Goal: Information Seeking & Learning: Learn about a topic

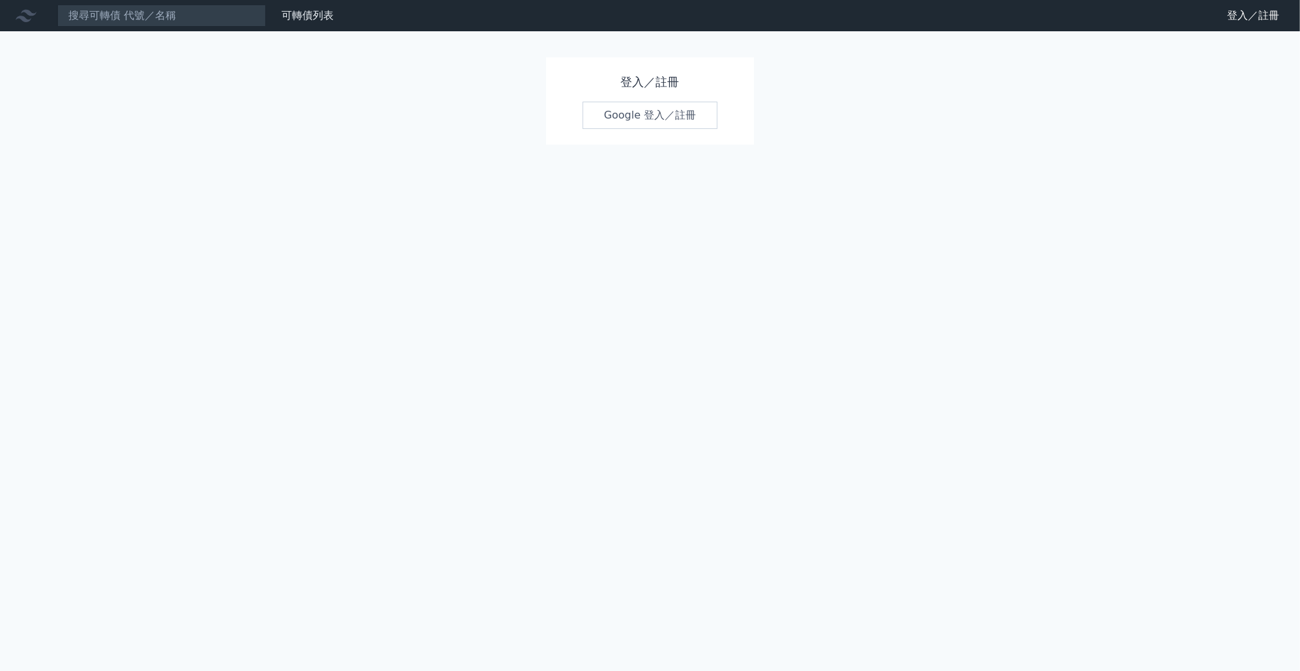
click at [635, 106] on link "Google 登入／註冊" at bounding box center [650, 115] width 136 height 27
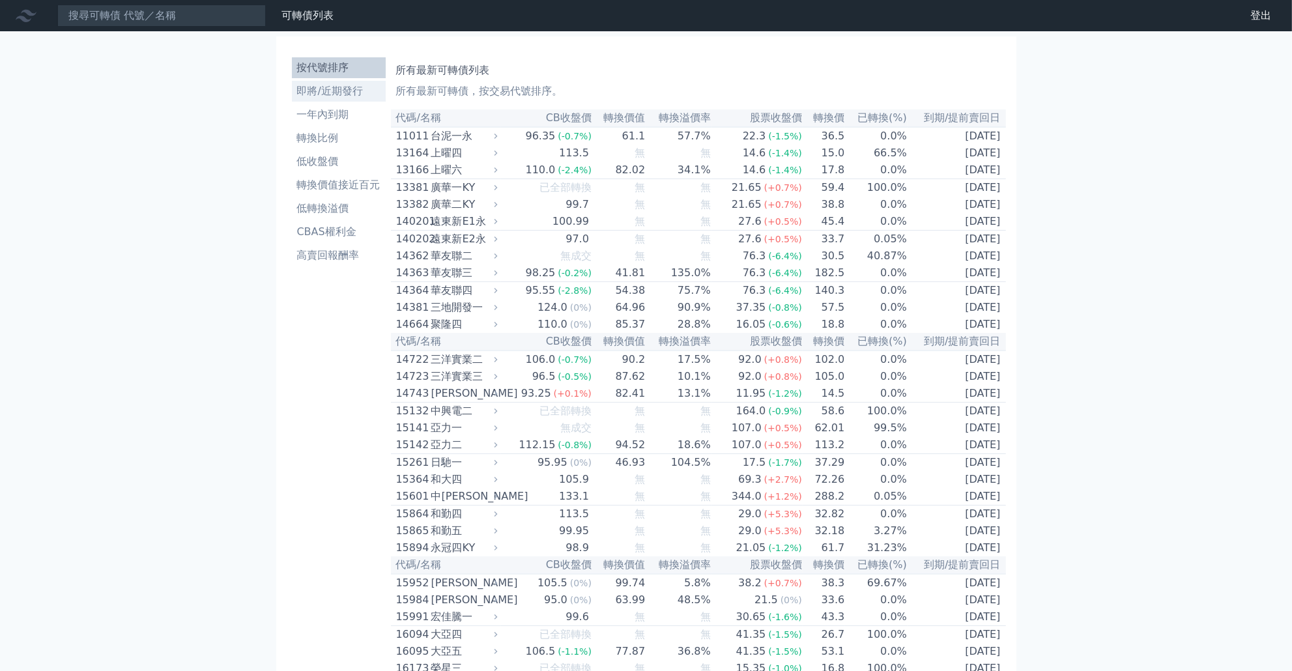
click at [325, 89] on li "即將/近期發行" at bounding box center [339, 91] width 94 height 16
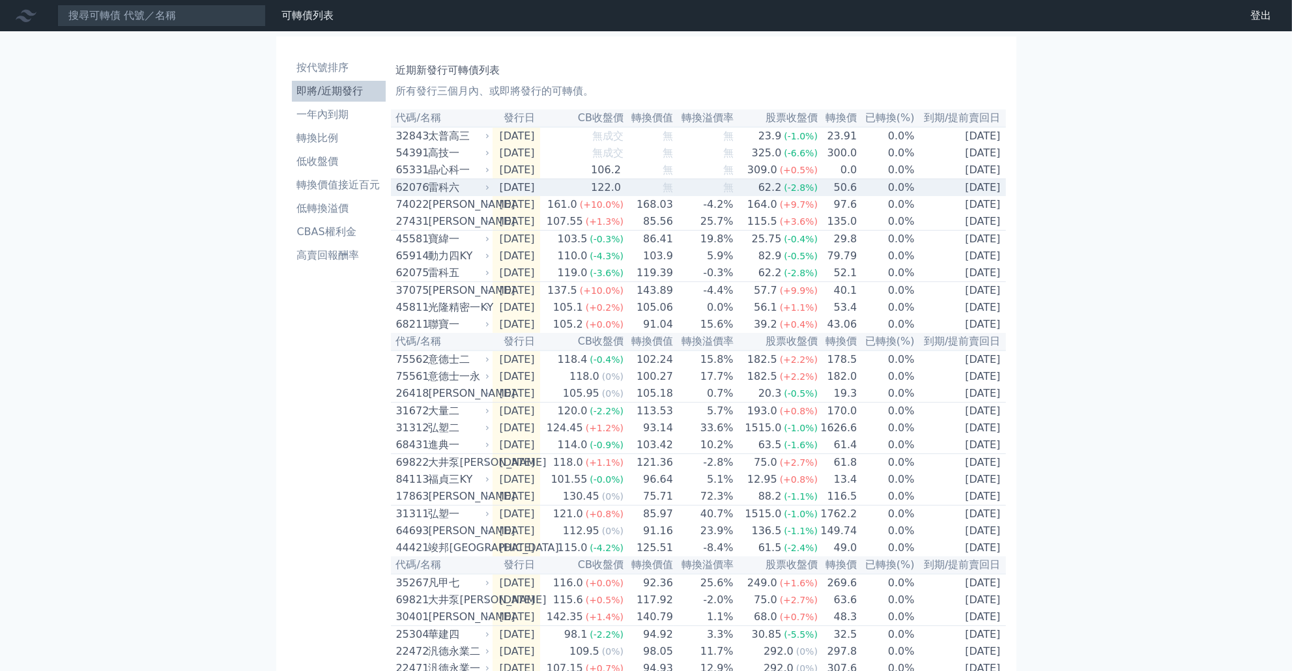
click at [473, 195] on div "雷科六" at bounding box center [458, 188] width 59 height 16
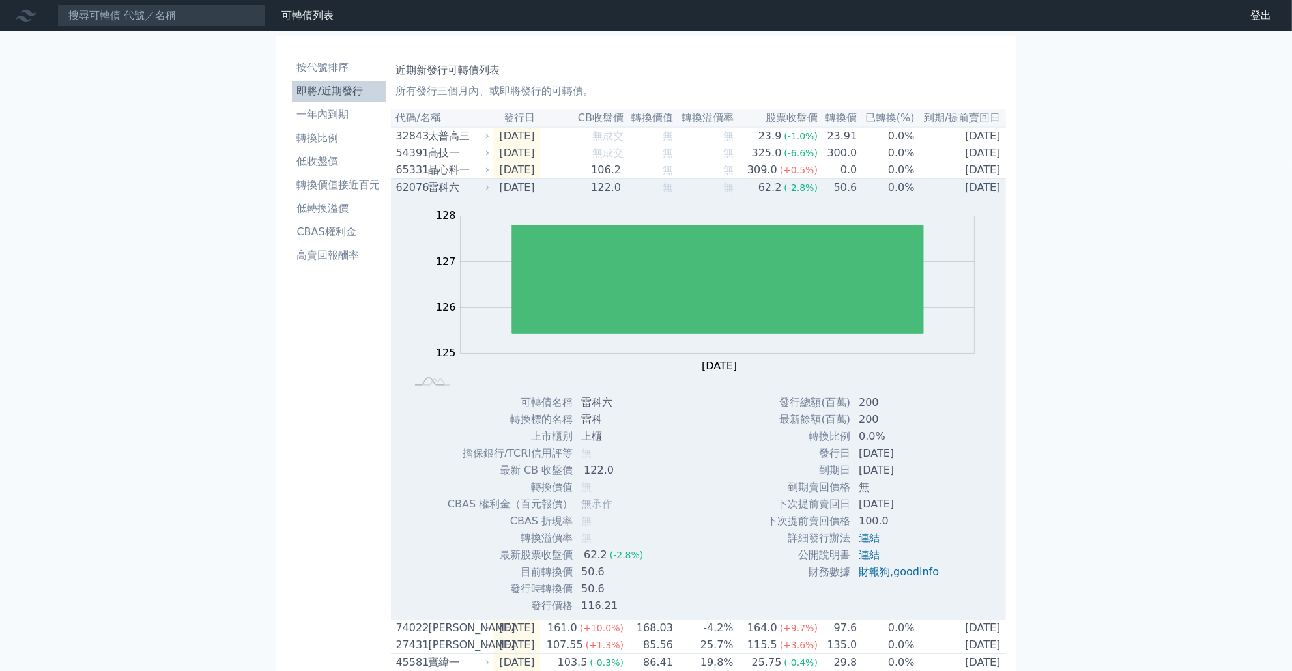
click at [533, 190] on td "[DATE]" at bounding box center [517, 188] width 48 height 18
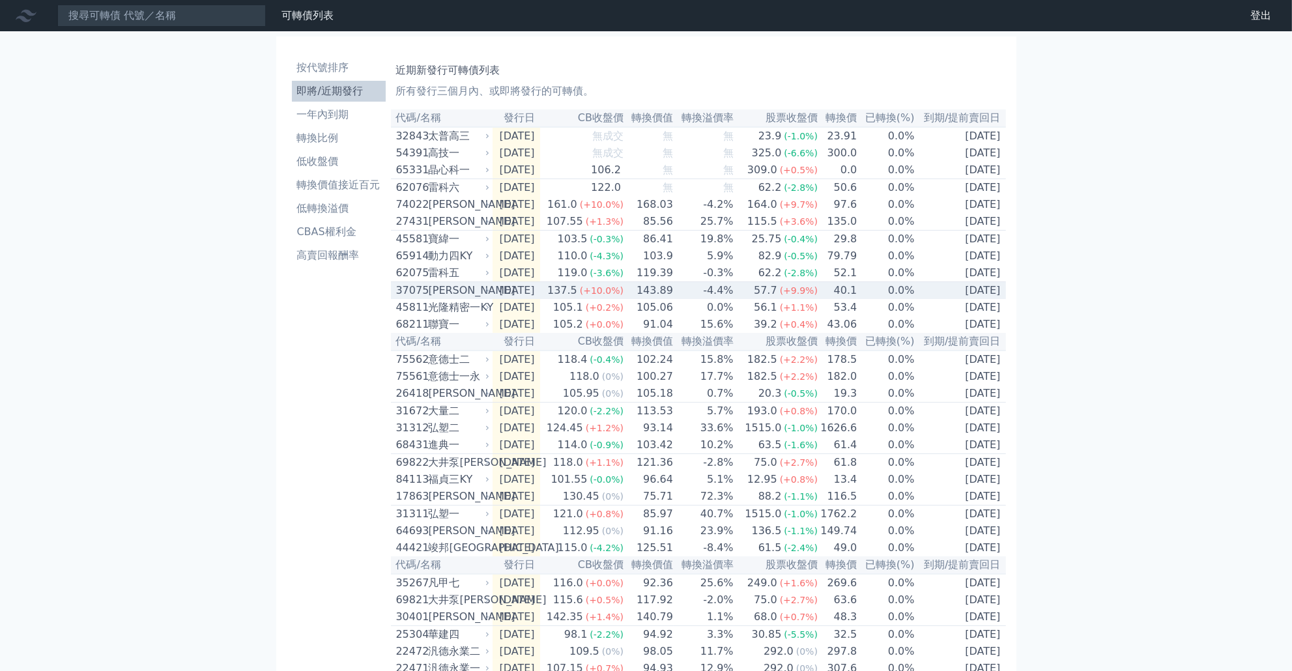
click at [507, 300] on td "[DATE]" at bounding box center [517, 291] width 48 height 18
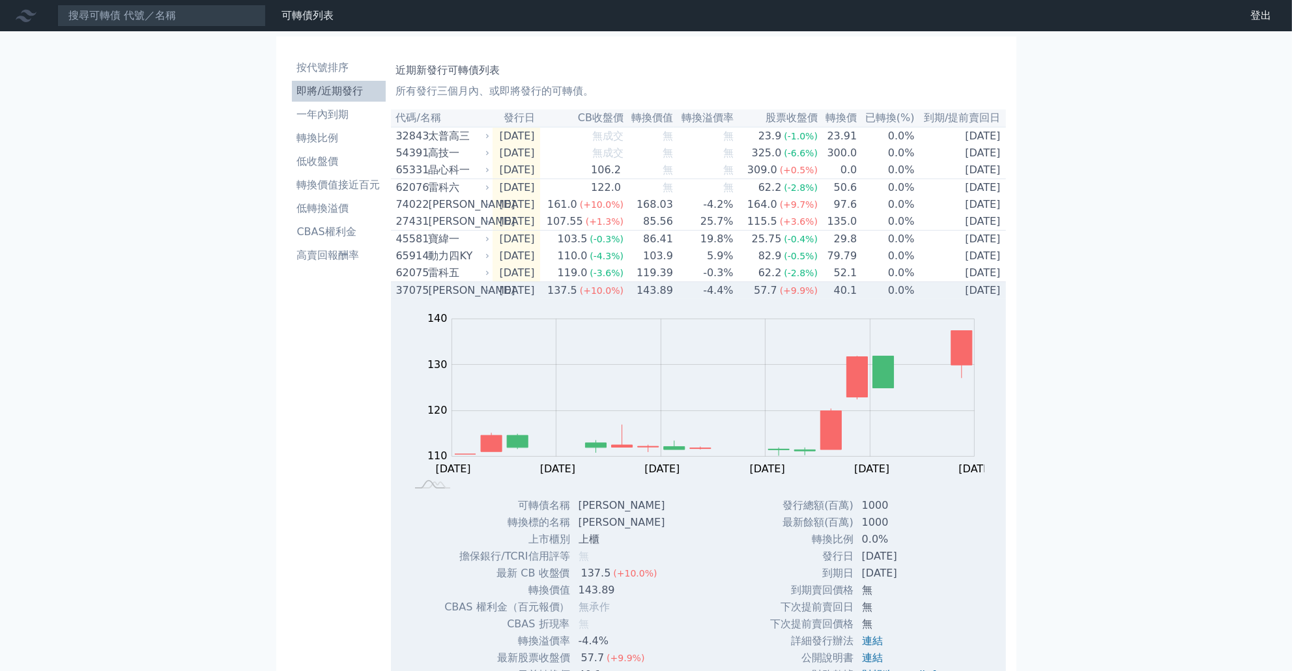
click at [540, 300] on td "[DATE]" at bounding box center [517, 291] width 48 height 18
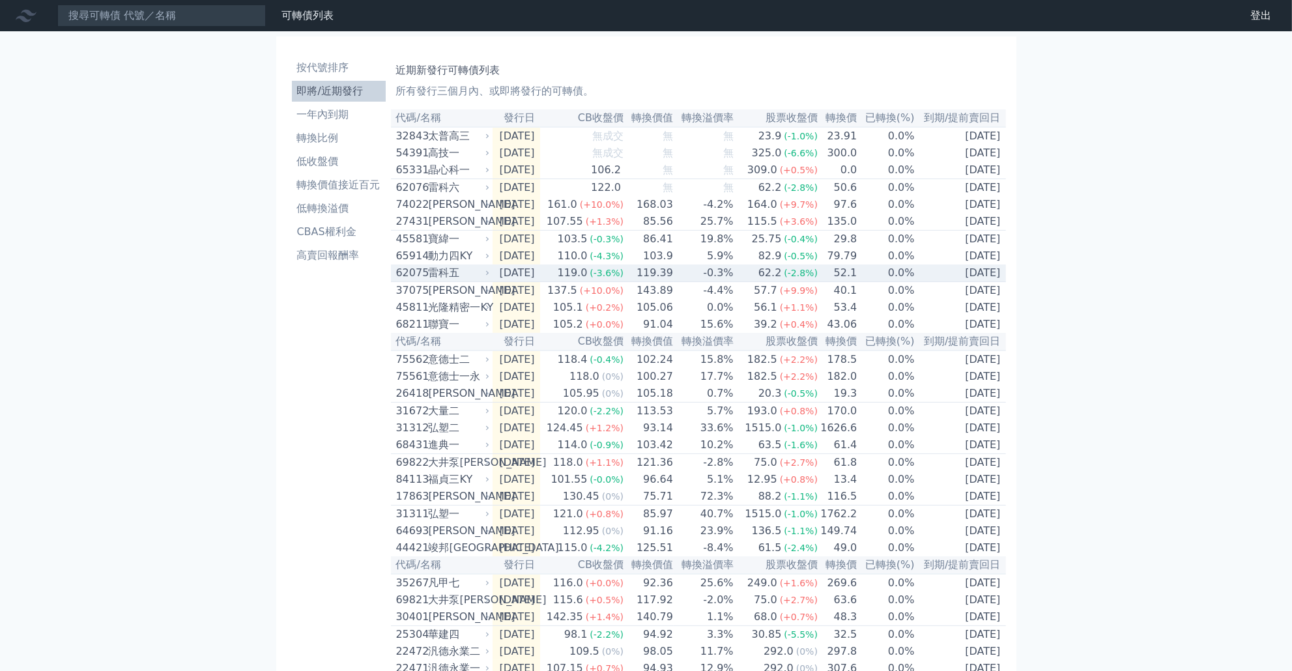
click at [568, 282] on td "119.0 (-3.6%)" at bounding box center [582, 273] width 84 height 18
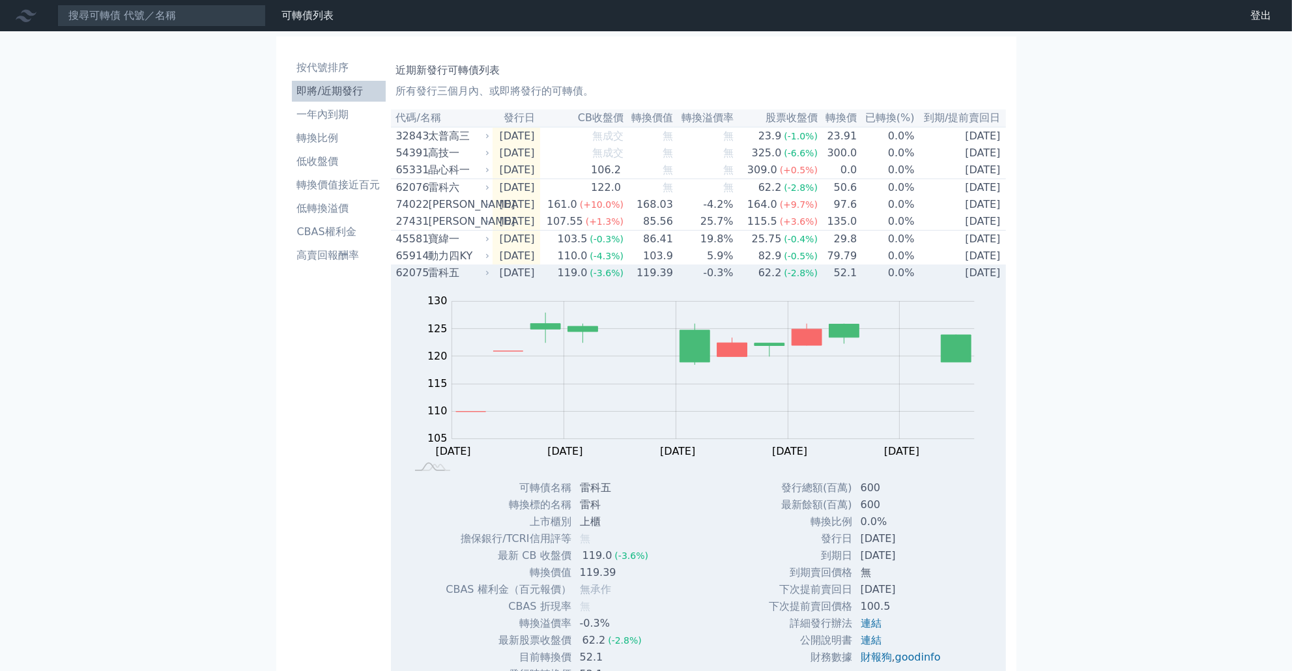
click at [568, 281] on td "119.0 (-3.6%)" at bounding box center [582, 272] width 84 height 17
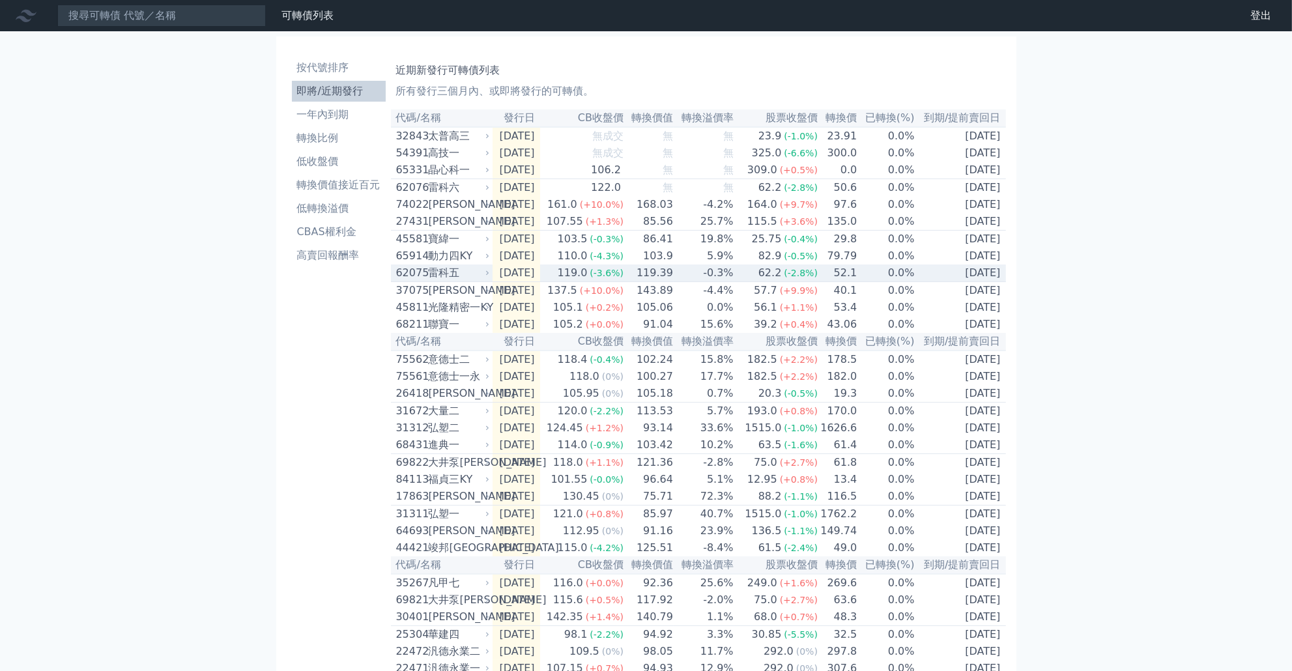
click at [568, 282] on td "119.0 (-3.6%)" at bounding box center [582, 273] width 84 height 18
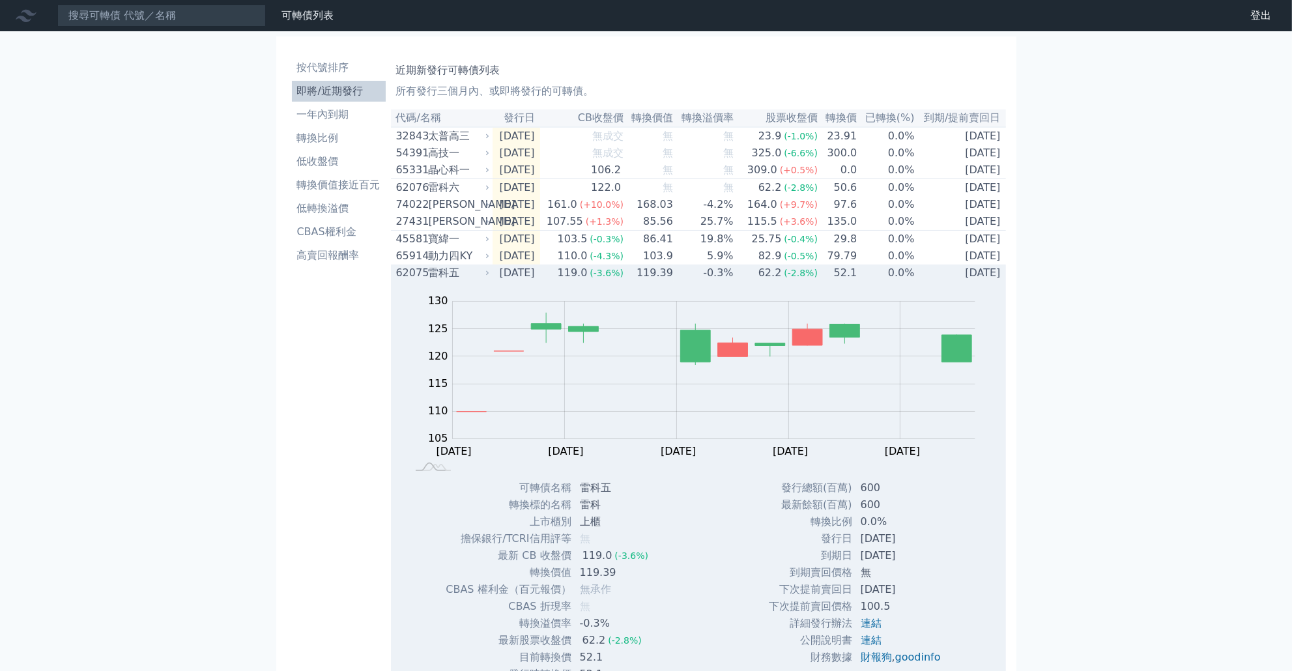
click at [534, 281] on td "[DATE]" at bounding box center [517, 272] width 48 height 17
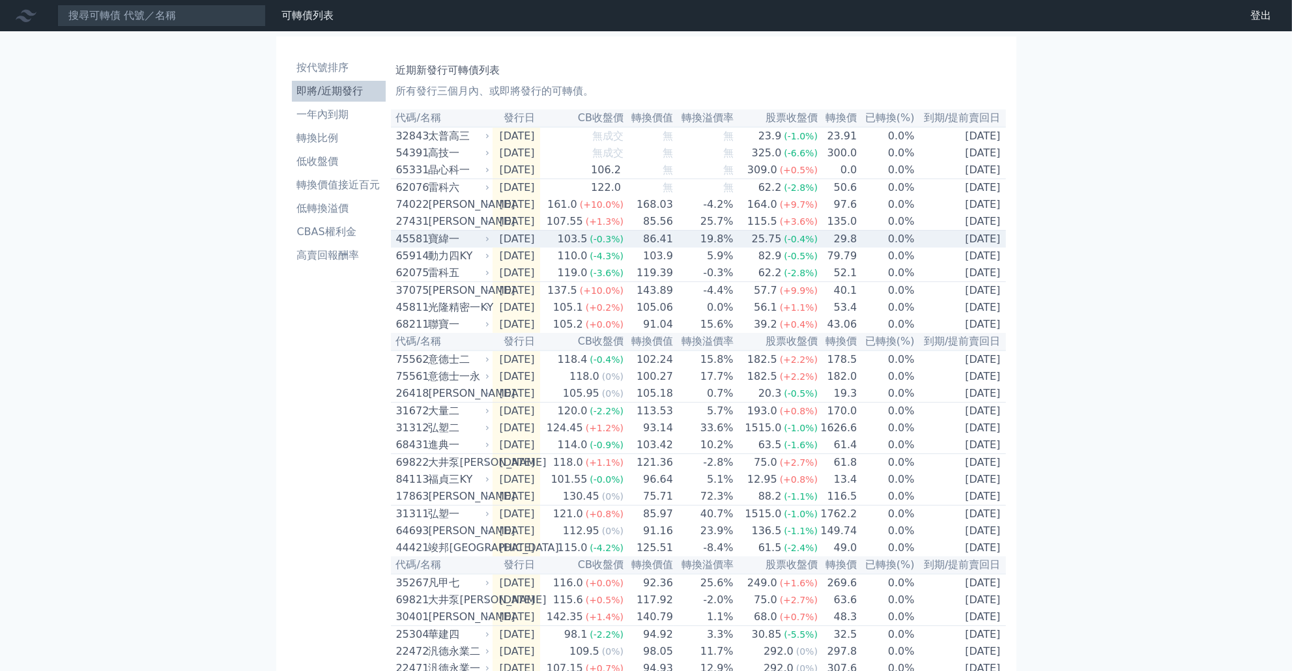
click at [471, 247] on div "寶緯一" at bounding box center [458, 239] width 59 height 16
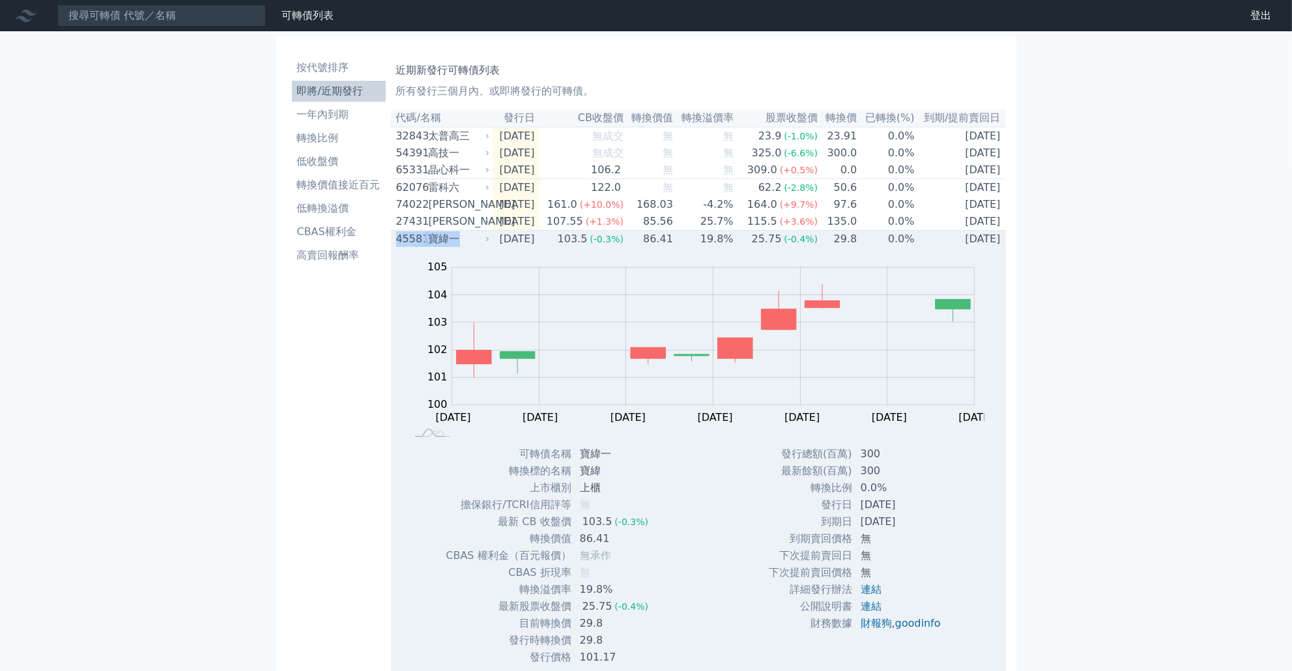
drag, startPoint x: 464, startPoint y: 249, endPoint x: 399, endPoint y: 244, distance: 65.3
click at [399, 244] on div "45581 寶緯一" at bounding box center [440, 239] width 88 height 16
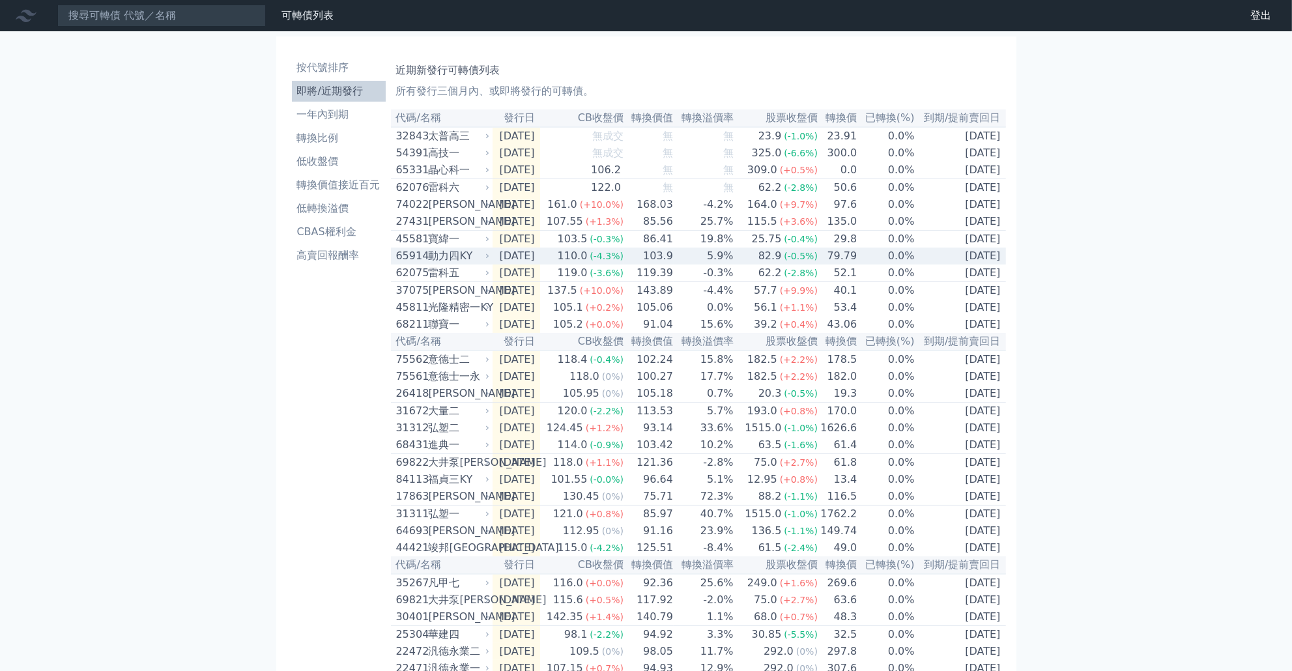
click at [529, 264] on td "[DATE]" at bounding box center [517, 256] width 48 height 17
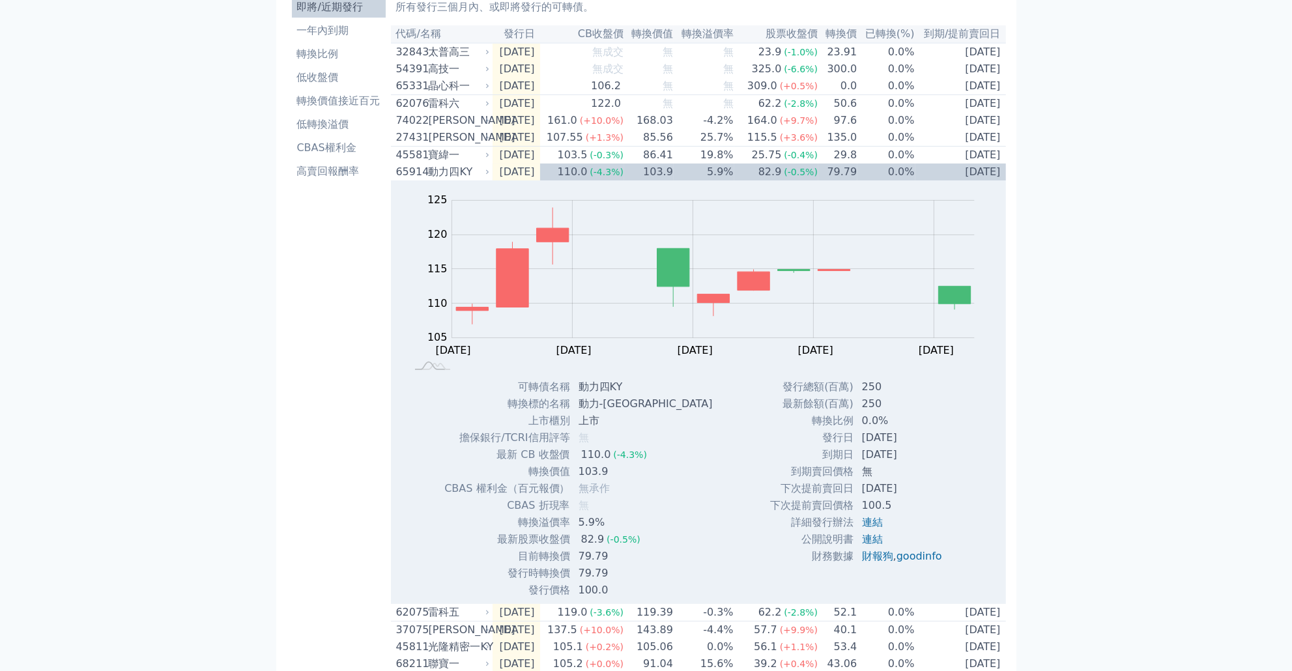
scroll to position [63, 0]
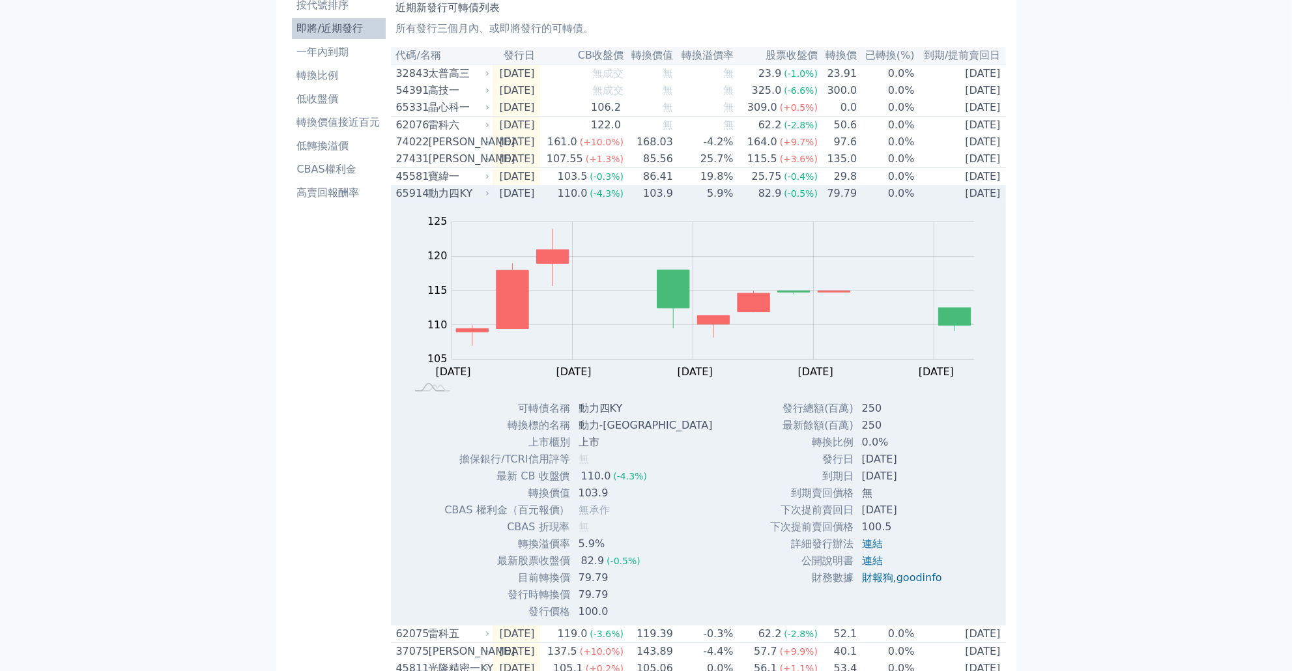
click at [705, 198] on td "5.9%" at bounding box center [704, 193] width 61 height 17
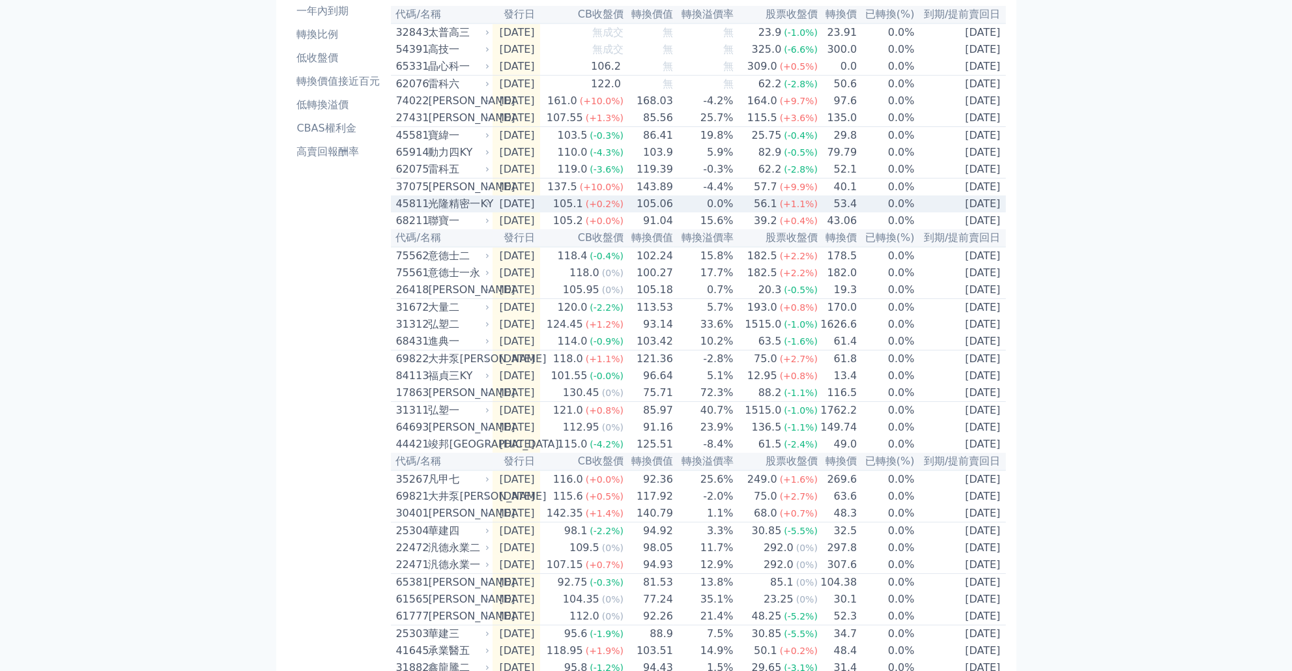
scroll to position [125, 0]
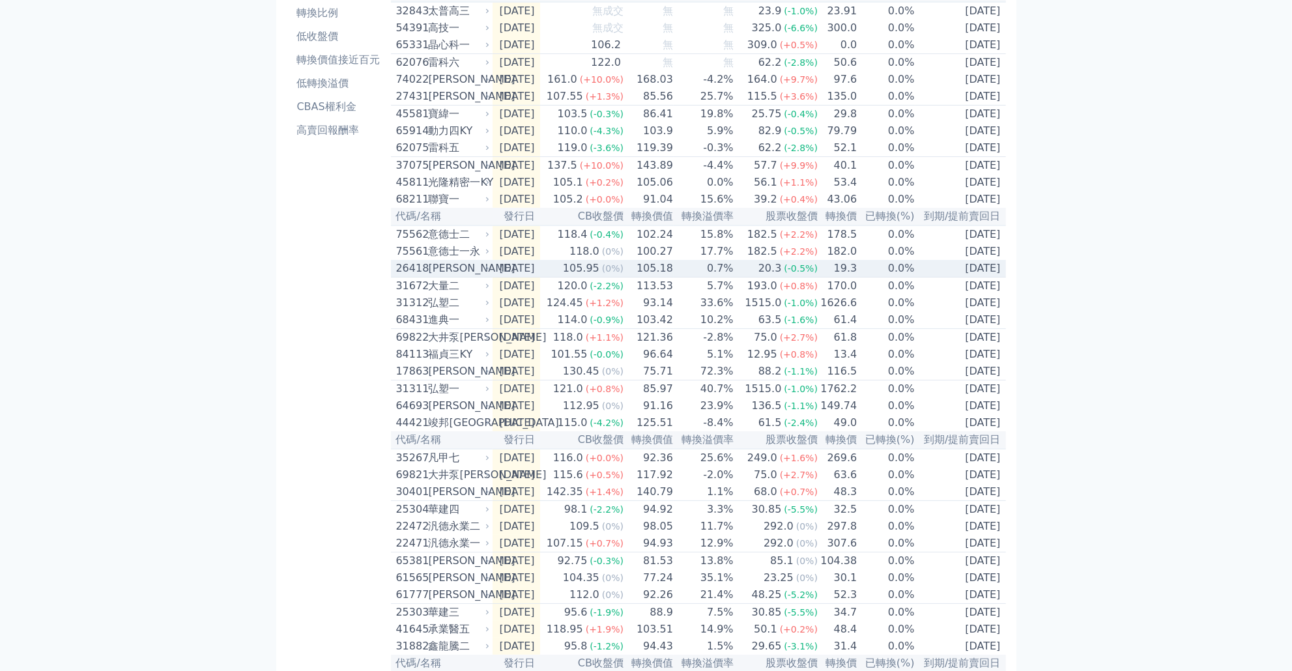
click at [671, 278] on td "105.18" at bounding box center [649, 269] width 50 height 18
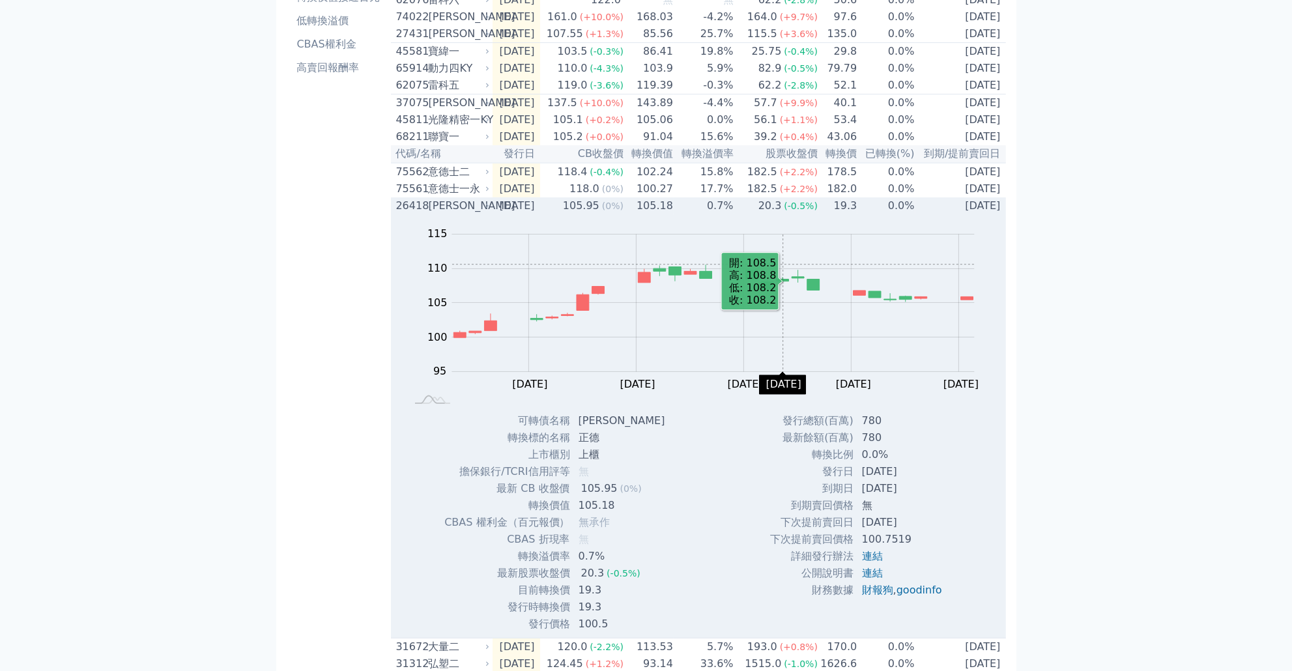
scroll to position [250, 0]
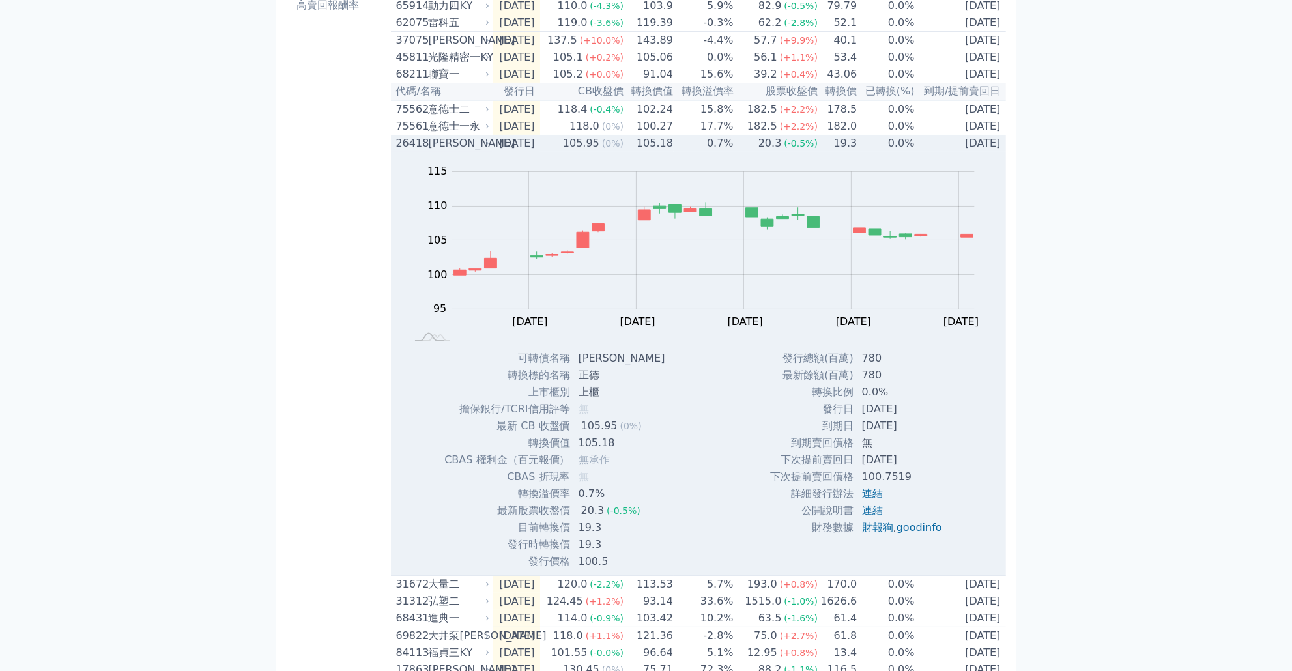
click at [777, 151] on div "20.3" at bounding box center [770, 144] width 29 height 16
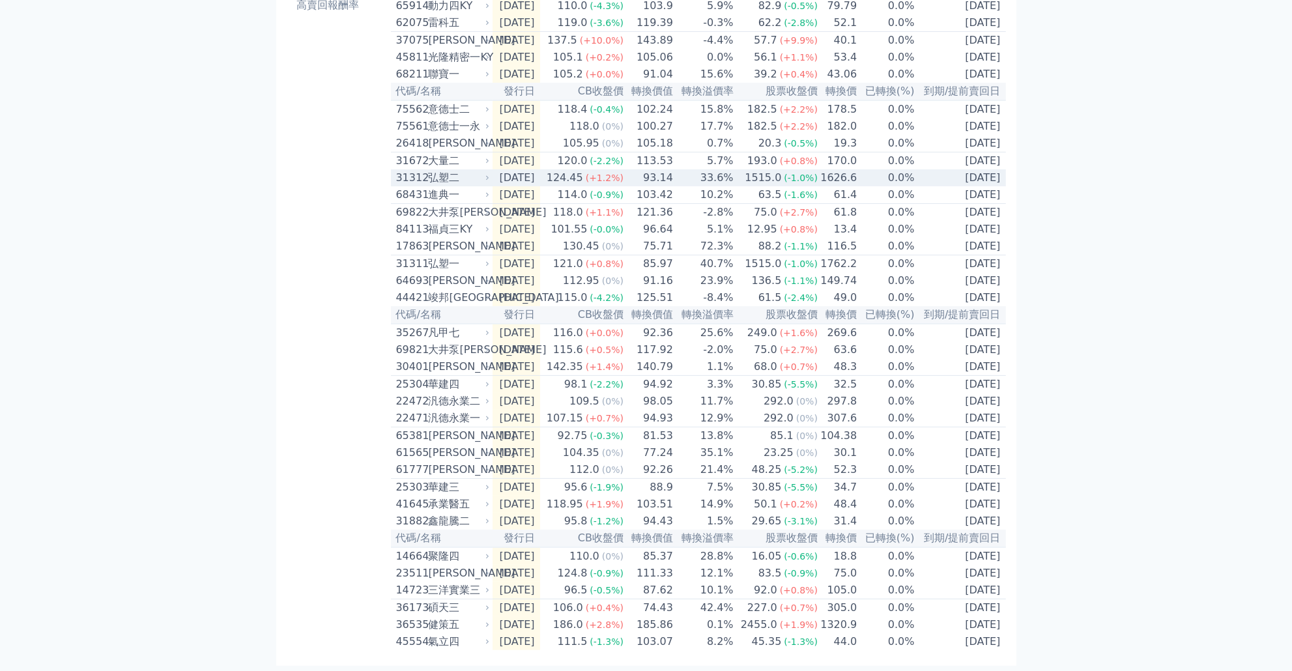
click at [754, 186] on div "1515.0" at bounding box center [763, 178] width 42 height 16
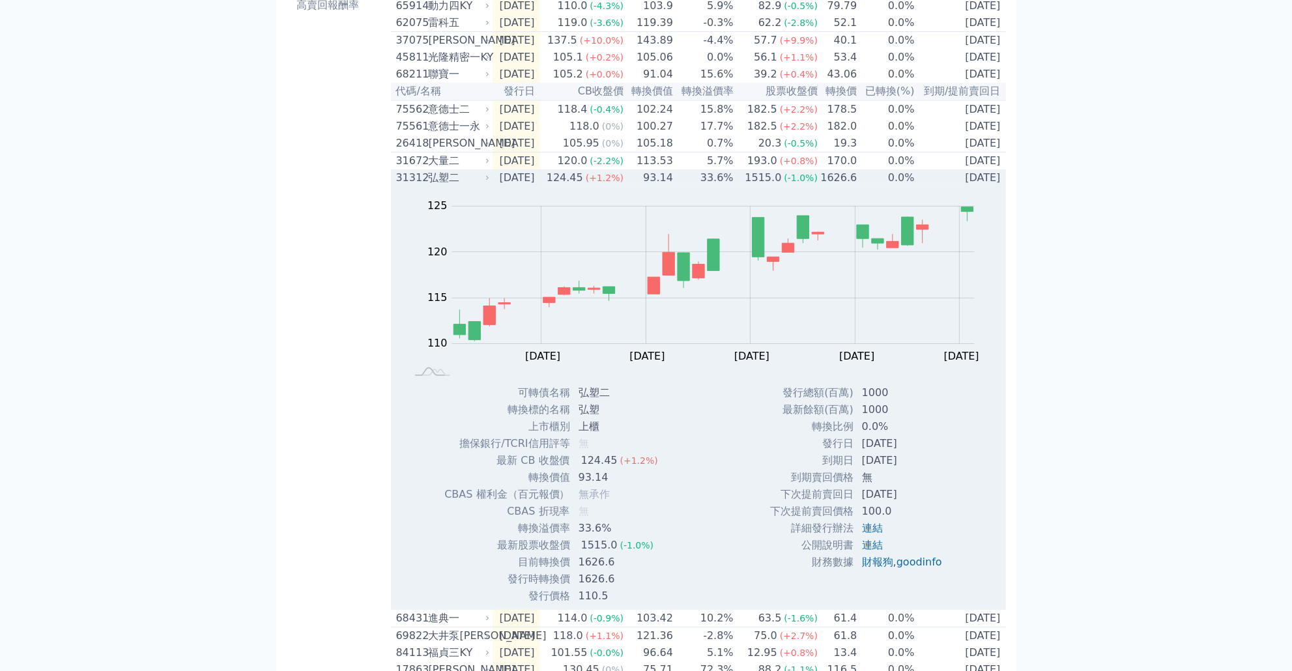
click at [754, 186] on div "1515.0" at bounding box center [763, 178] width 42 height 16
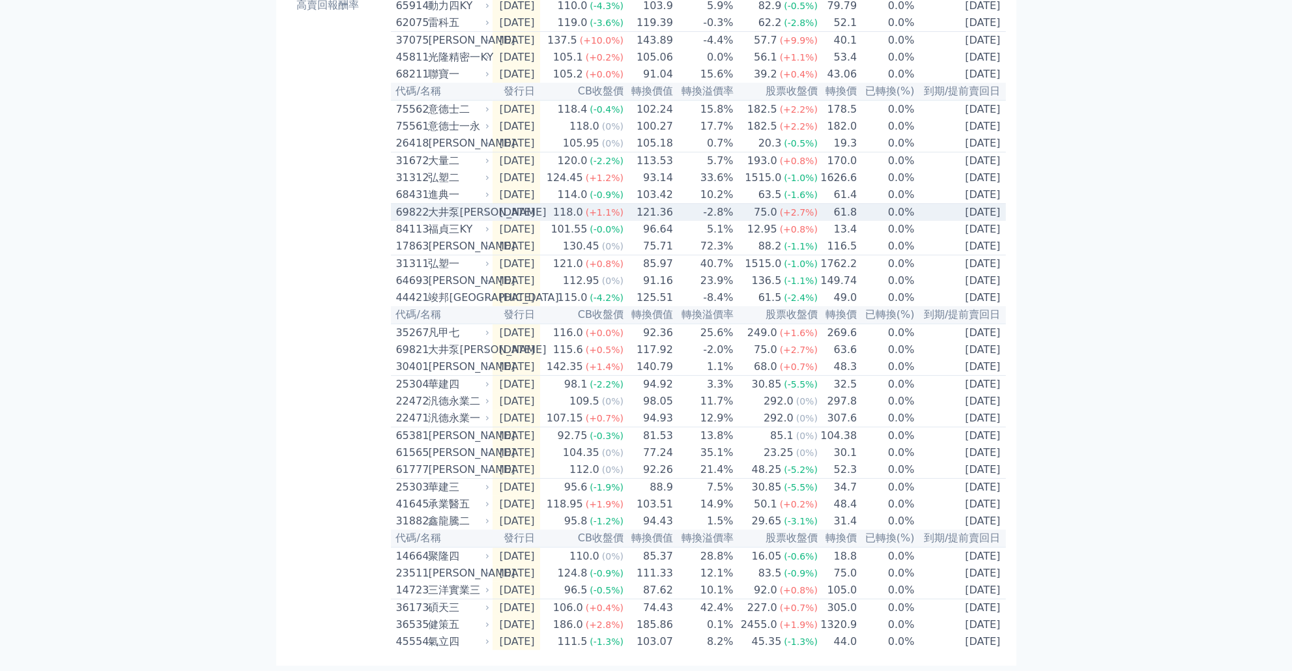
click at [764, 220] on div "75.0" at bounding box center [765, 213] width 29 height 16
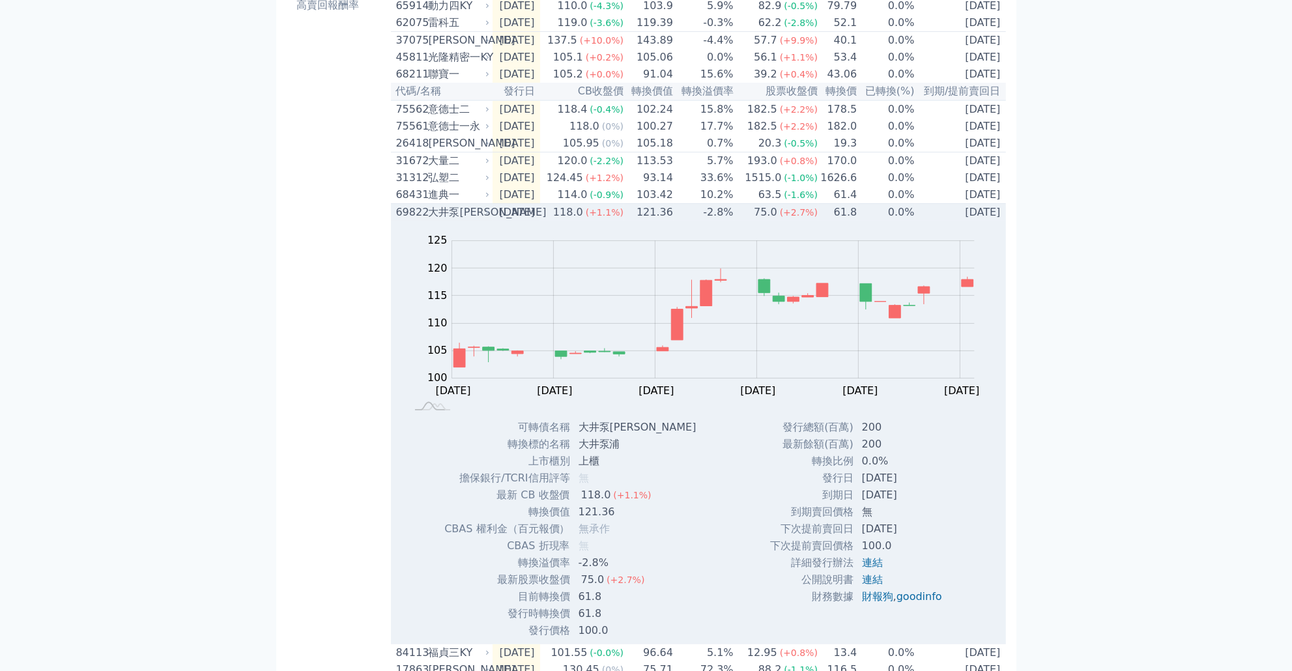
click at [764, 220] on div "75.0" at bounding box center [765, 213] width 29 height 16
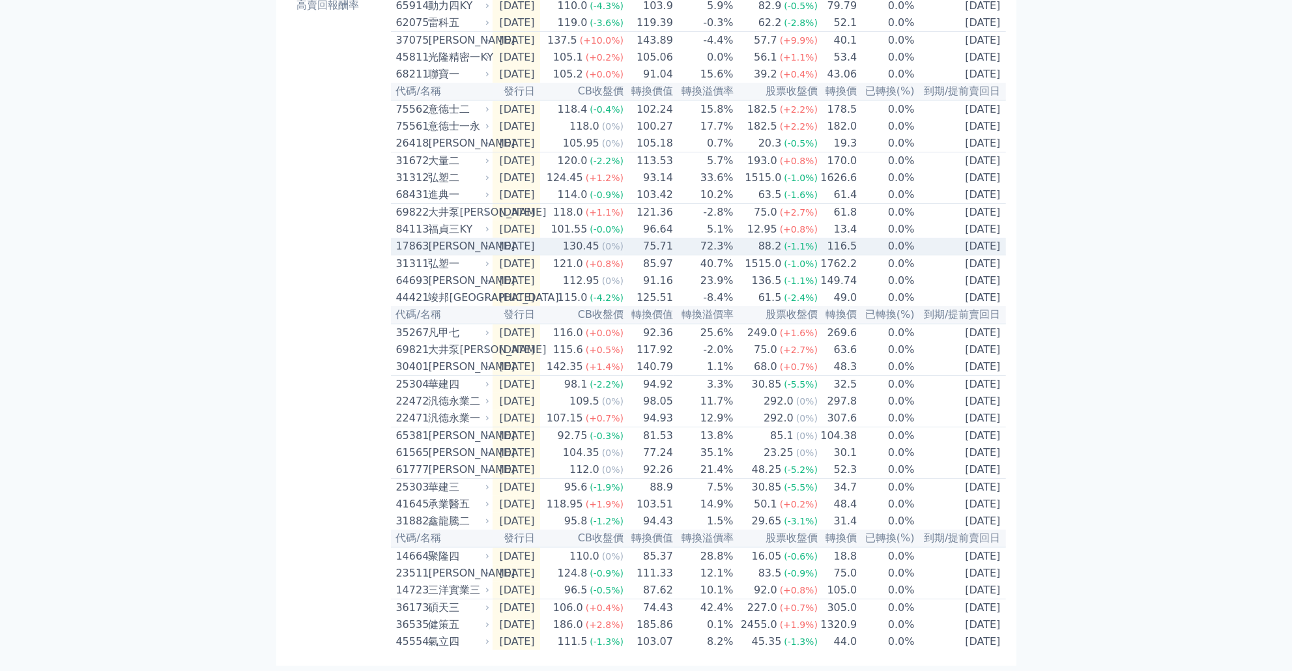
click at [706, 255] on td "72.3%" at bounding box center [704, 247] width 61 height 18
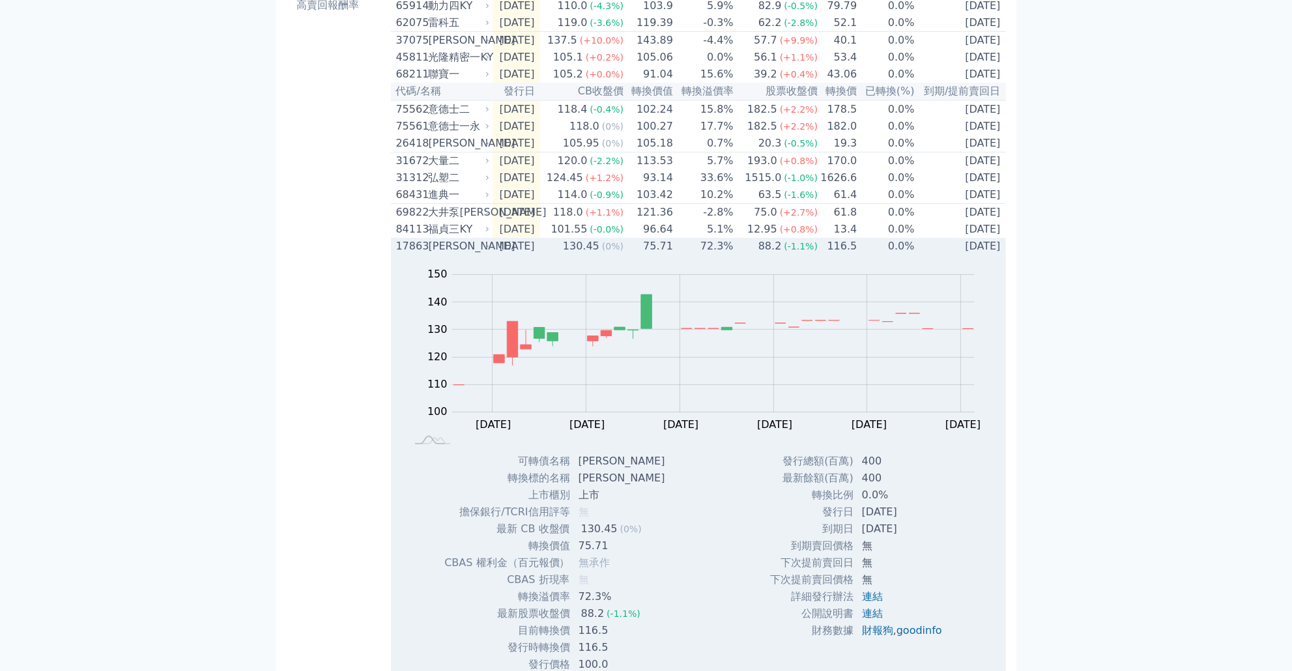
click at [706, 255] on td "72.3%" at bounding box center [704, 246] width 61 height 17
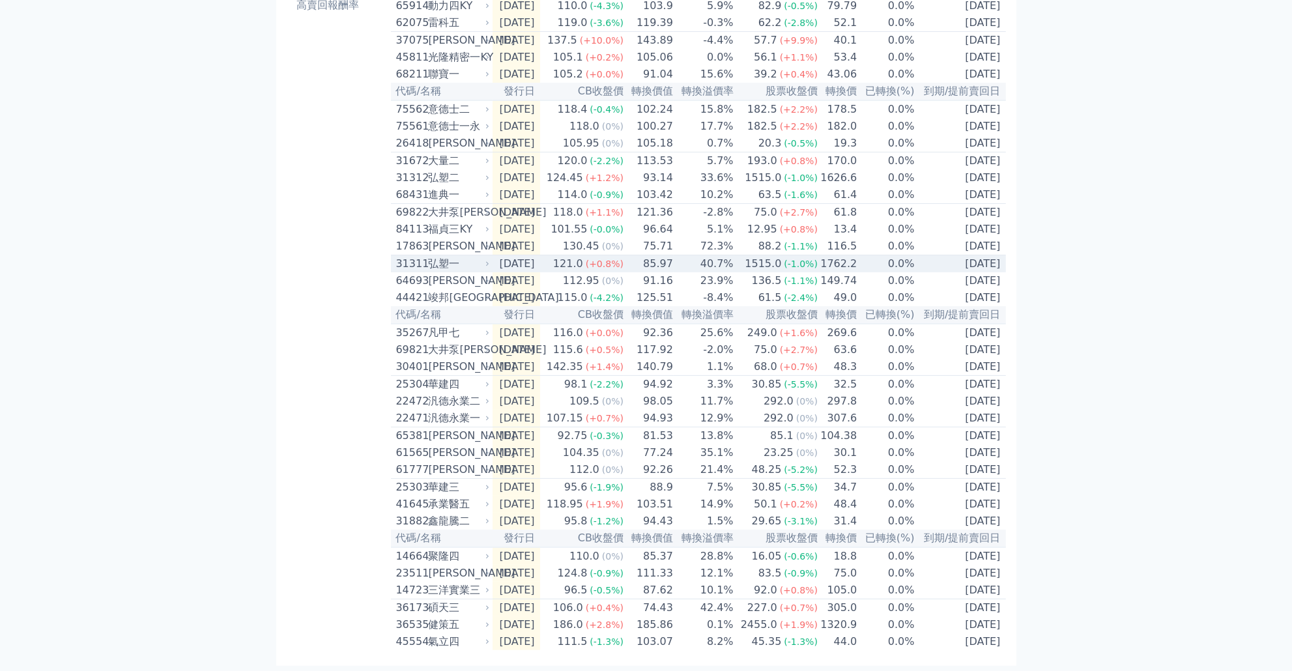
click at [702, 273] on td "40.7%" at bounding box center [704, 264] width 61 height 18
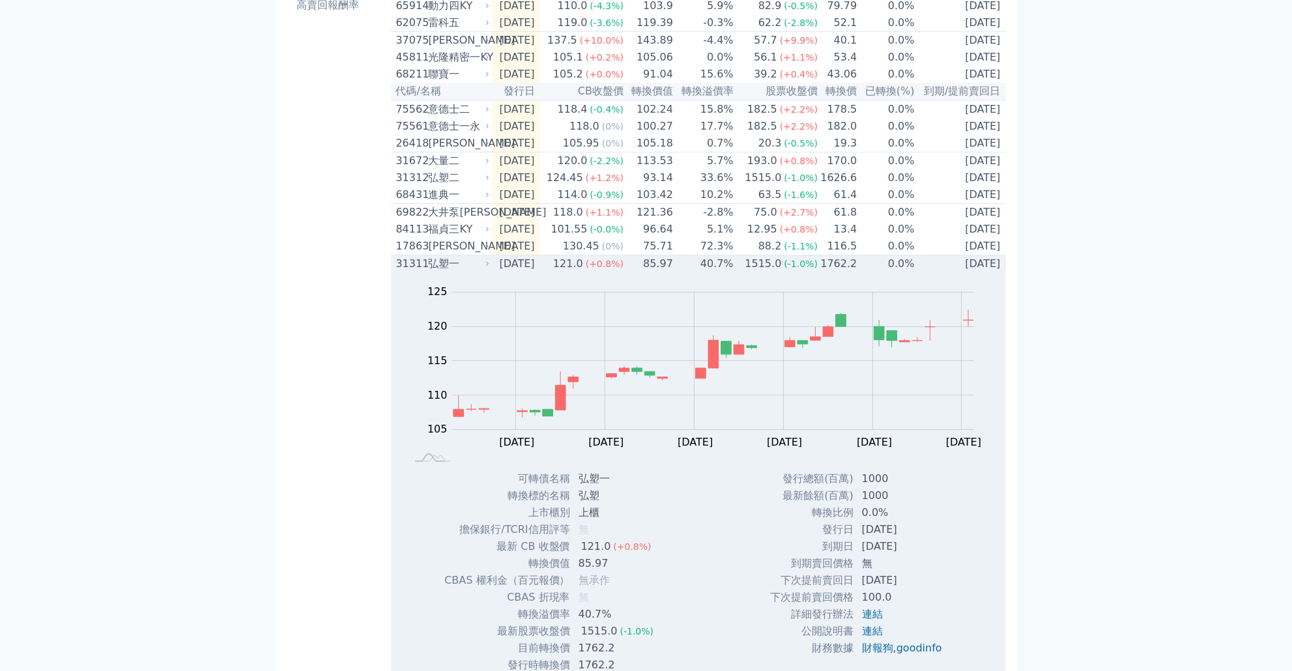
click at [702, 273] on td "40.7%" at bounding box center [704, 264] width 61 height 18
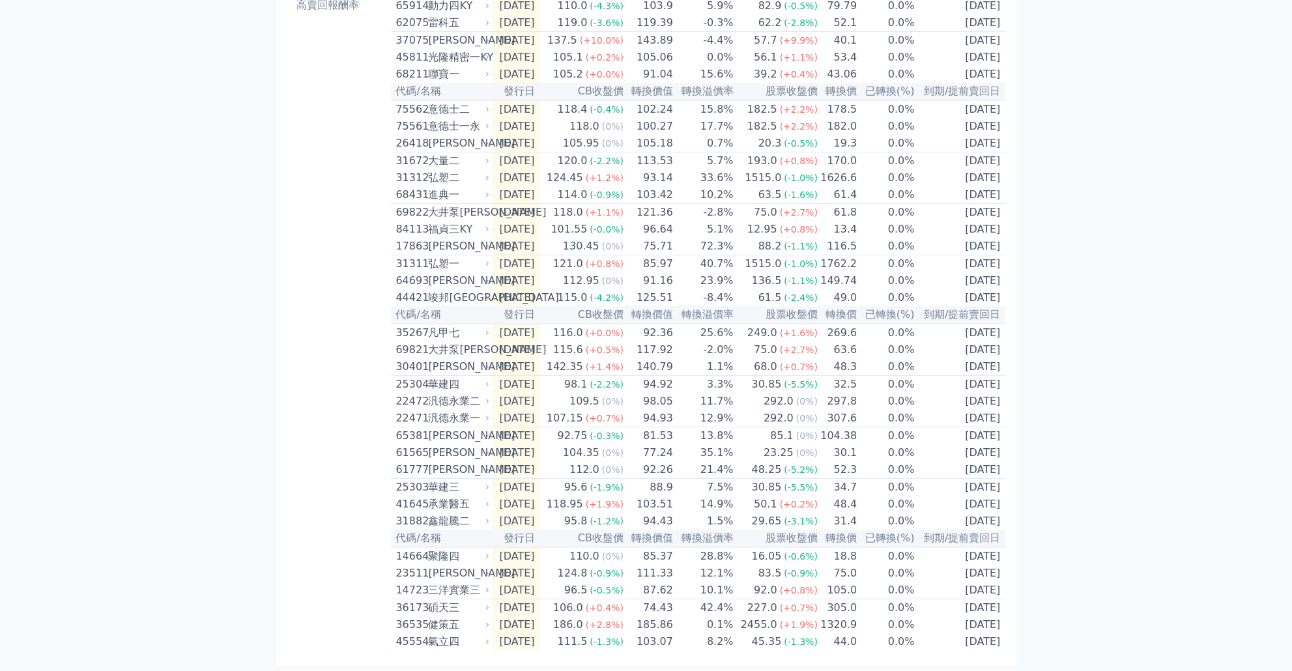
scroll to position [307, 0]
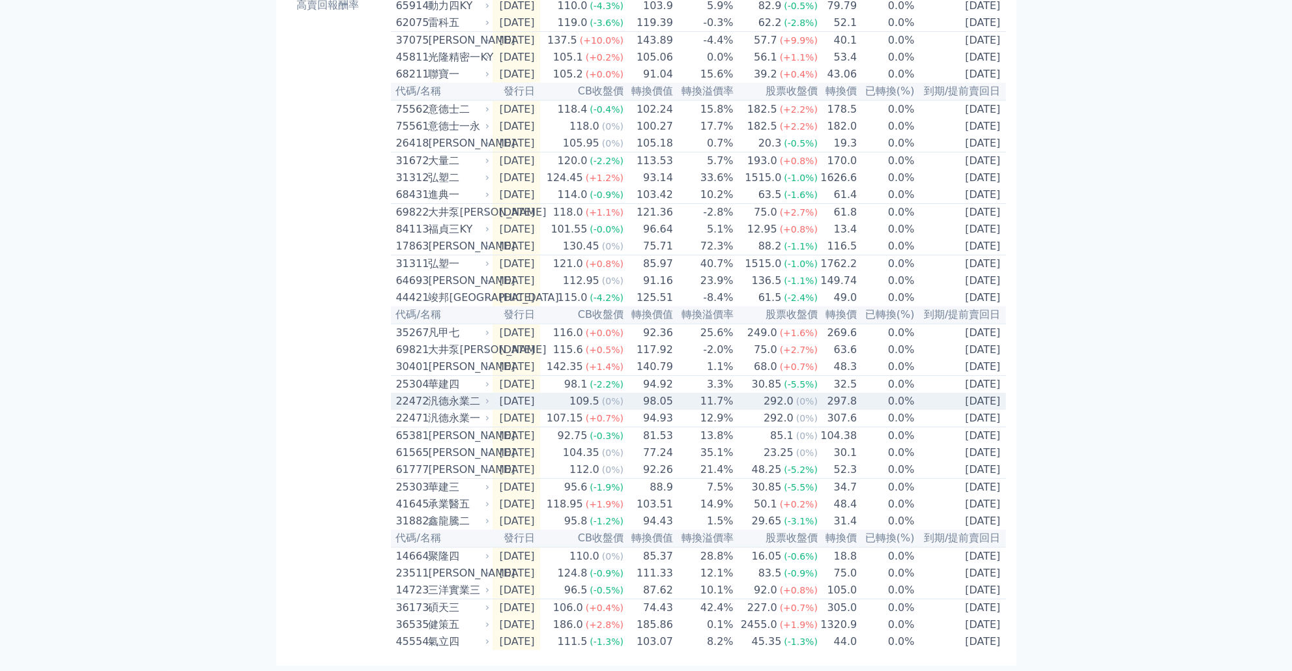
click at [728, 393] on td "11.7%" at bounding box center [704, 401] width 61 height 17
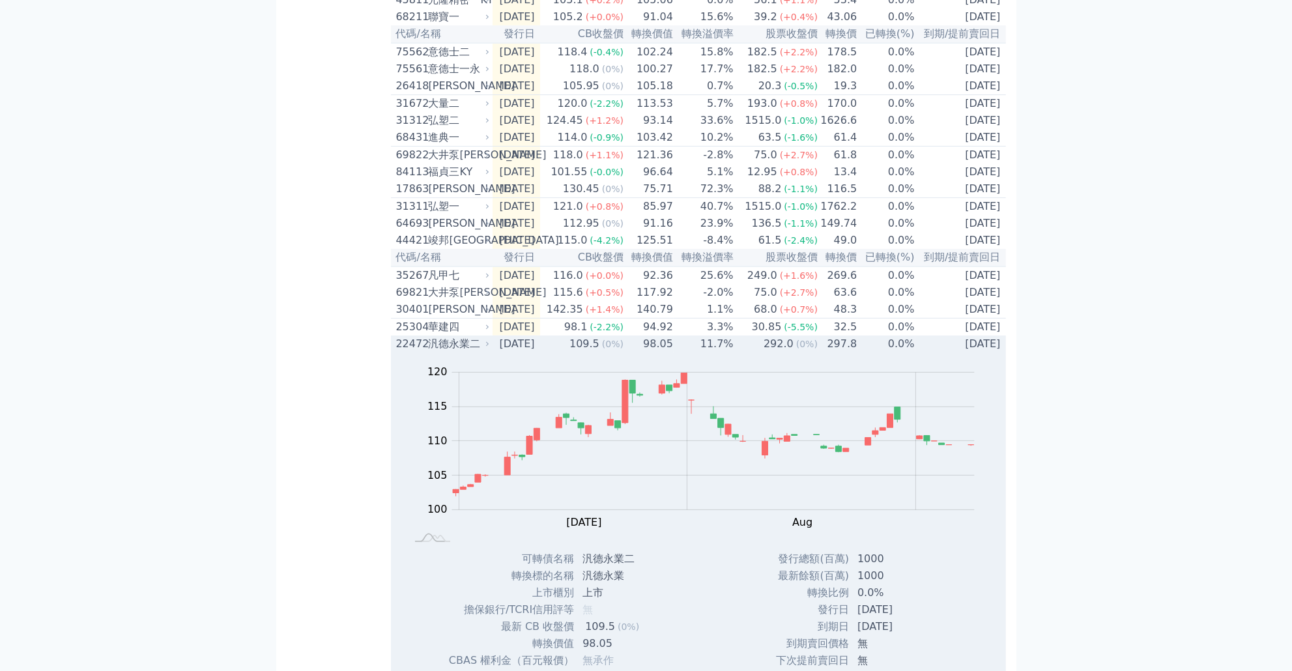
click at [728, 352] on td "11.7%" at bounding box center [704, 344] width 61 height 17
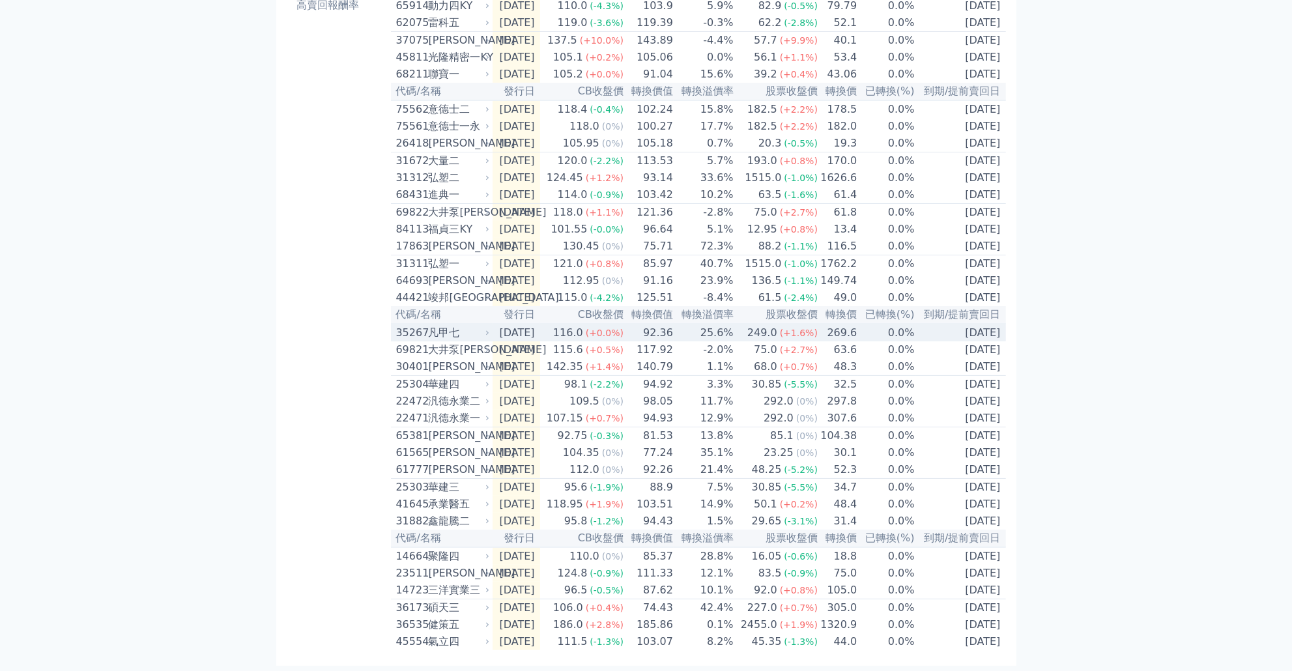
click at [725, 324] on td "25.6%" at bounding box center [704, 333] width 61 height 18
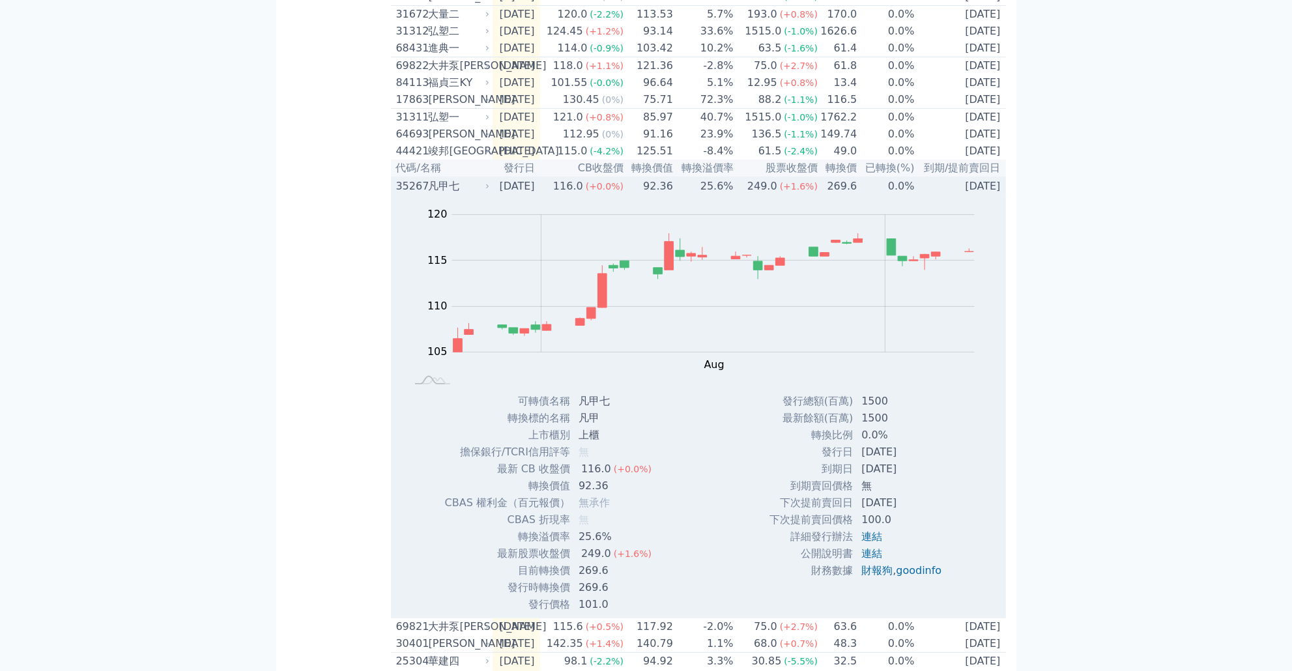
scroll to position [495, 0]
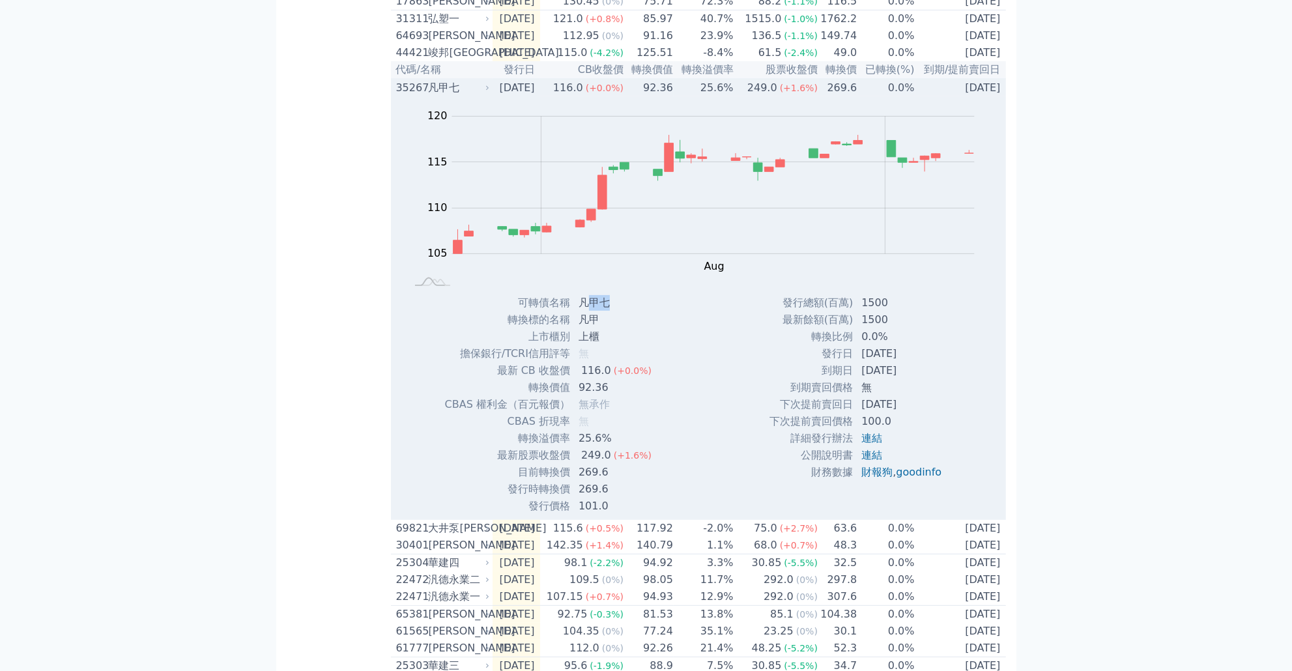
drag, startPoint x: 617, startPoint y: 338, endPoint x: 584, endPoint y: 331, distance: 34.0
click at [584, 311] on td "凡甲七" at bounding box center [616, 302] width 91 height 17
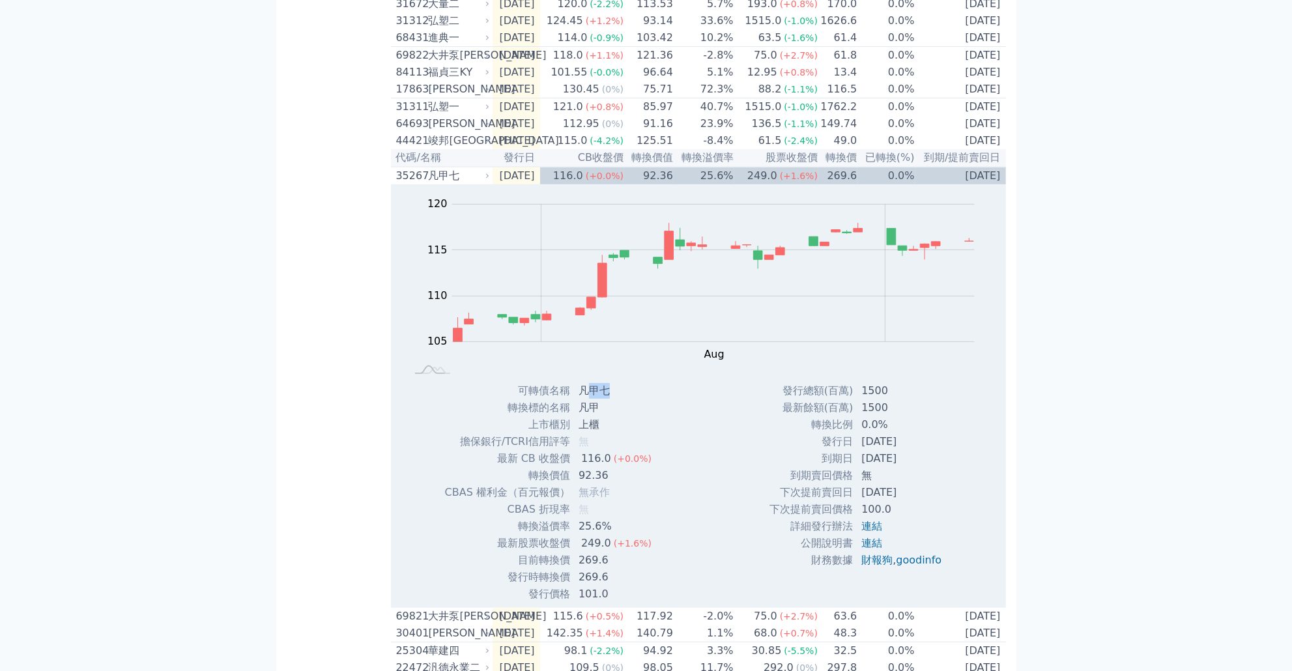
scroll to position [307, 0]
